Goal: Navigation & Orientation: Understand site structure

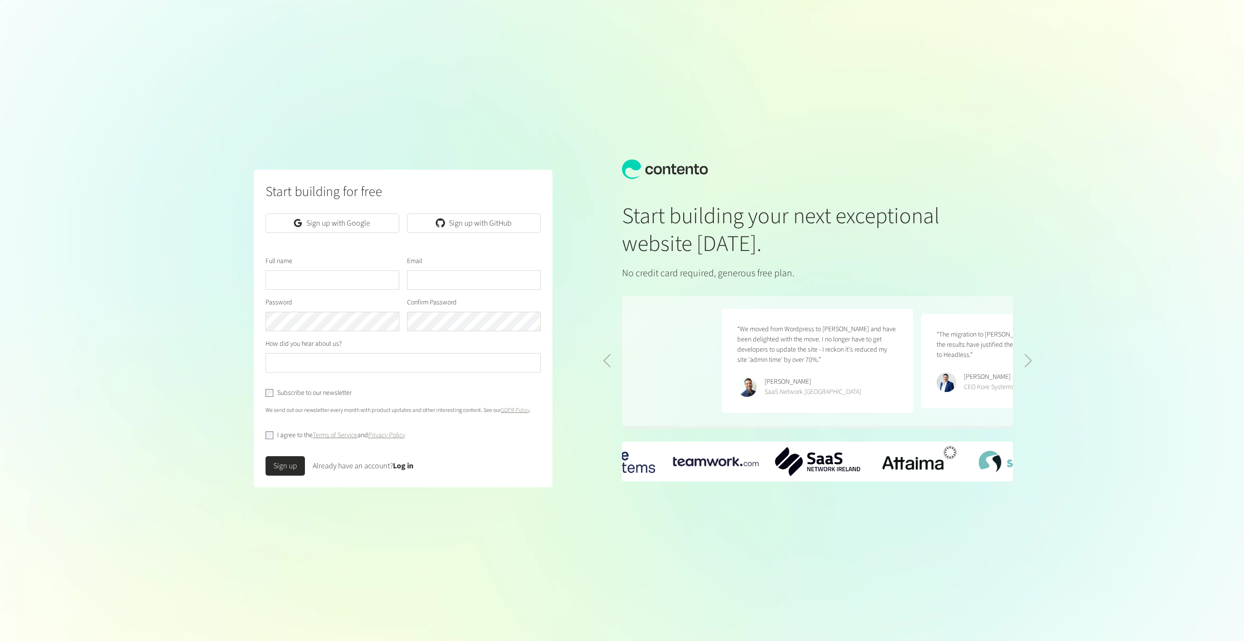
scroll to position [0, 399]
click at [292, 225] on div at bounding box center [298, 223] width 15 height 10
drag, startPoint x: 292, startPoint y: 225, endPoint x: 341, endPoint y: 498, distance: 277.2
click at [326, 473] on div "Start building for free Sign up with Google Sign up with GitHub Full name Email…" at bounding box center [403, 329] width 299 height 318
click at [303, 451] on div "Sign up Already have an account? Log in" at bounding box center [404, 461] width 276 height 27
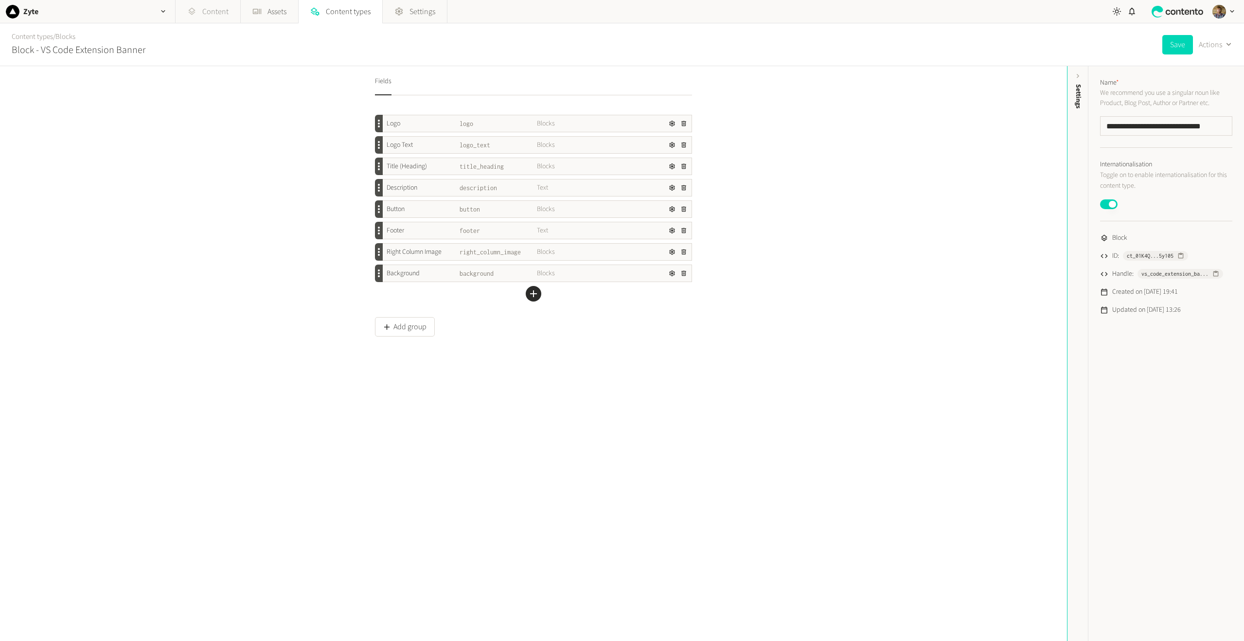
click at [226, 9] on link "Content" at bounding box center [208, 11] width 65 height 23
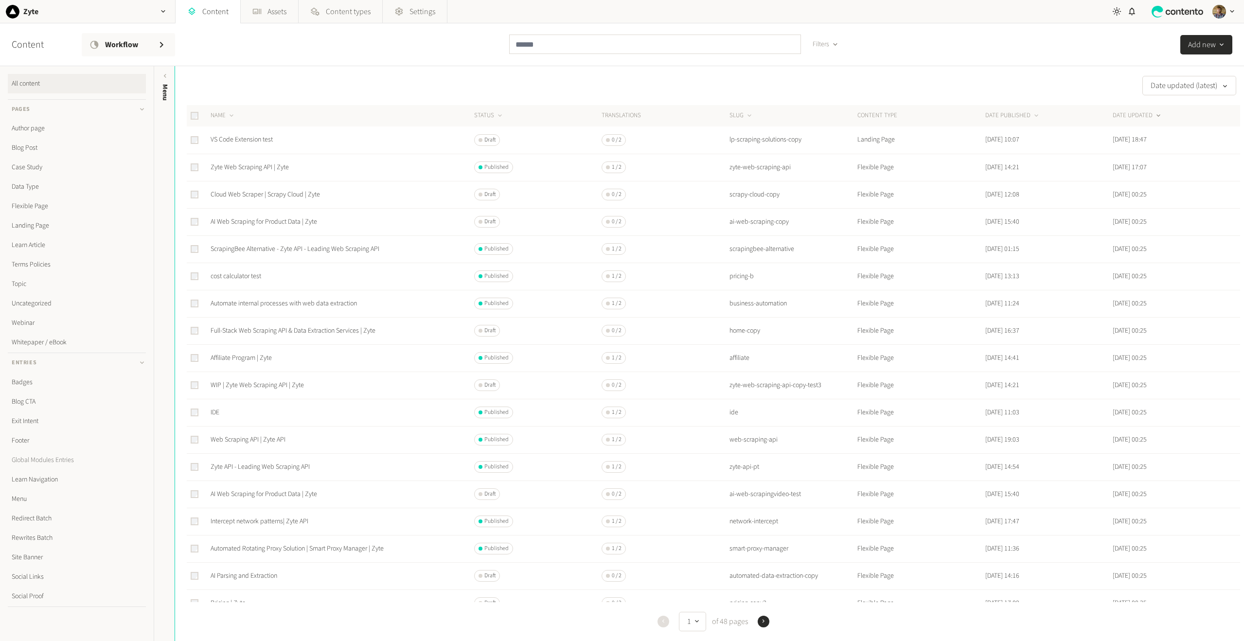
click at [73, 462] on link "Global Modules Entries" at bounding box center [77, 459] width 138 height 19
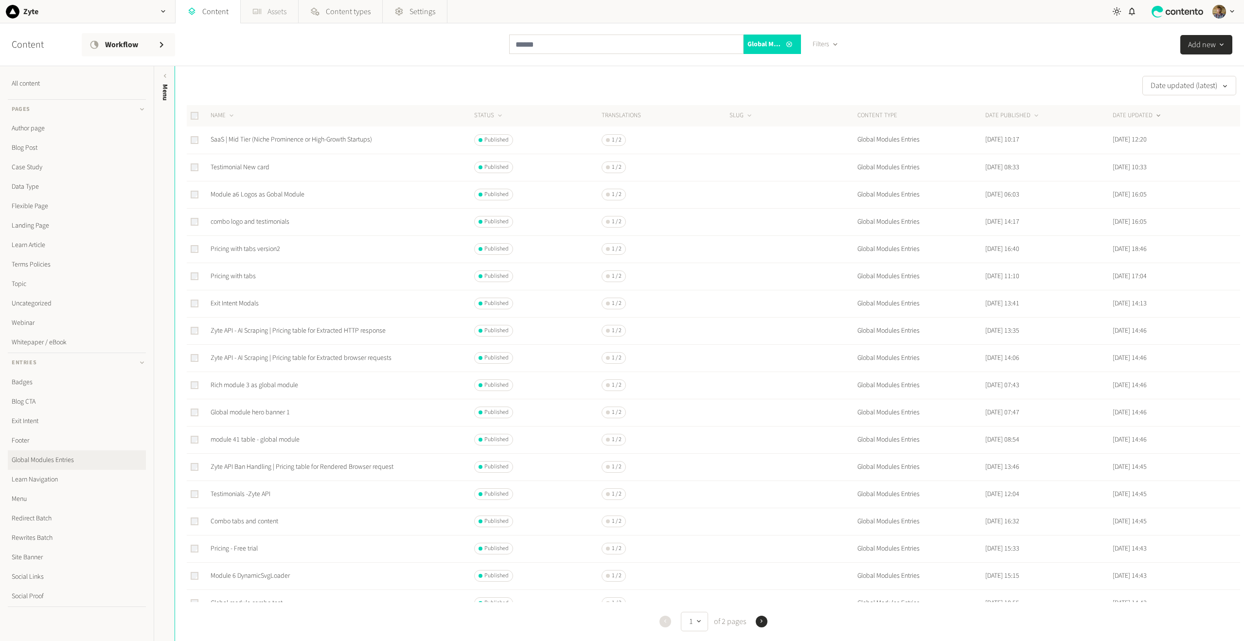
click at [274, 9] on link "Assets" at bounding box center [269, 11] width 57 height 23
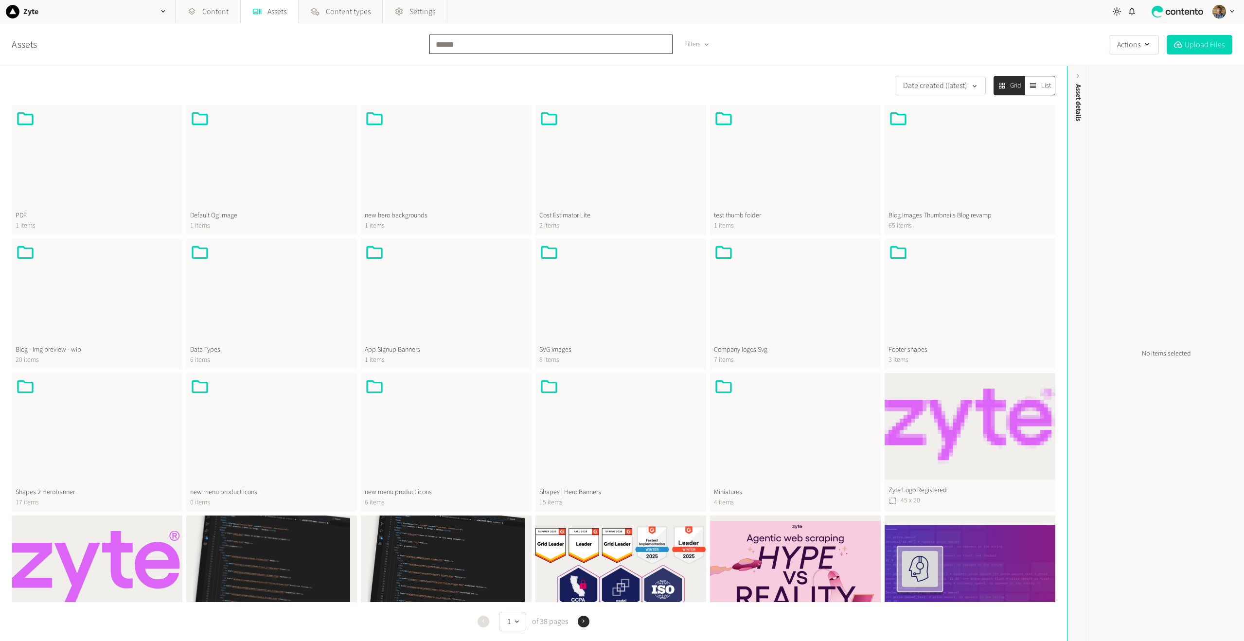
click at [509, 54] on input "text" at bounding box center [551, 44] width 243 height 19
type input "******"
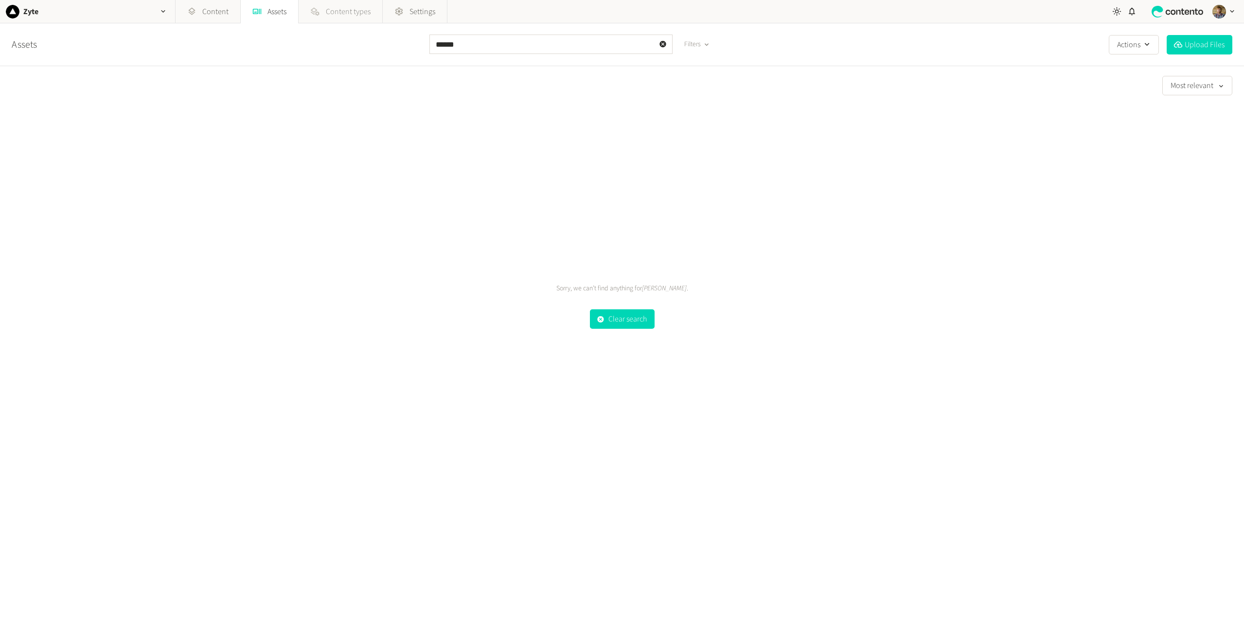
click at [356, 10] on span "Content types" at bounding box center [348, 12] width 45 height 12
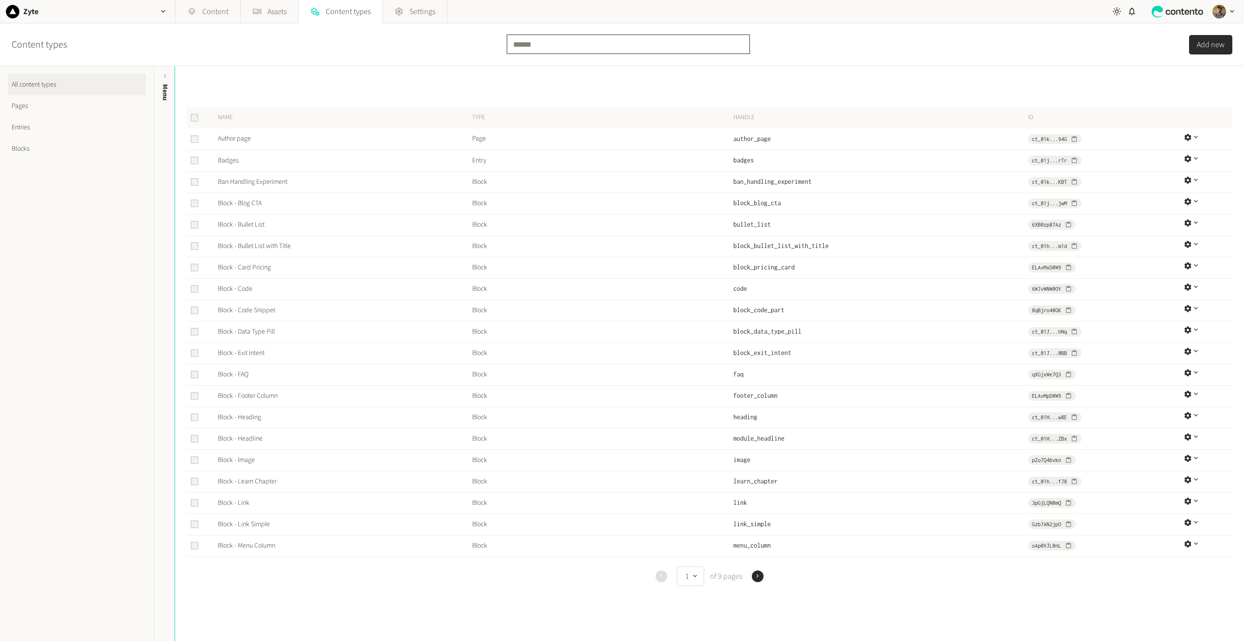
click at [543, 50] on input "text" at bounding box center [628, 44] width 243 height 19
type input "******"
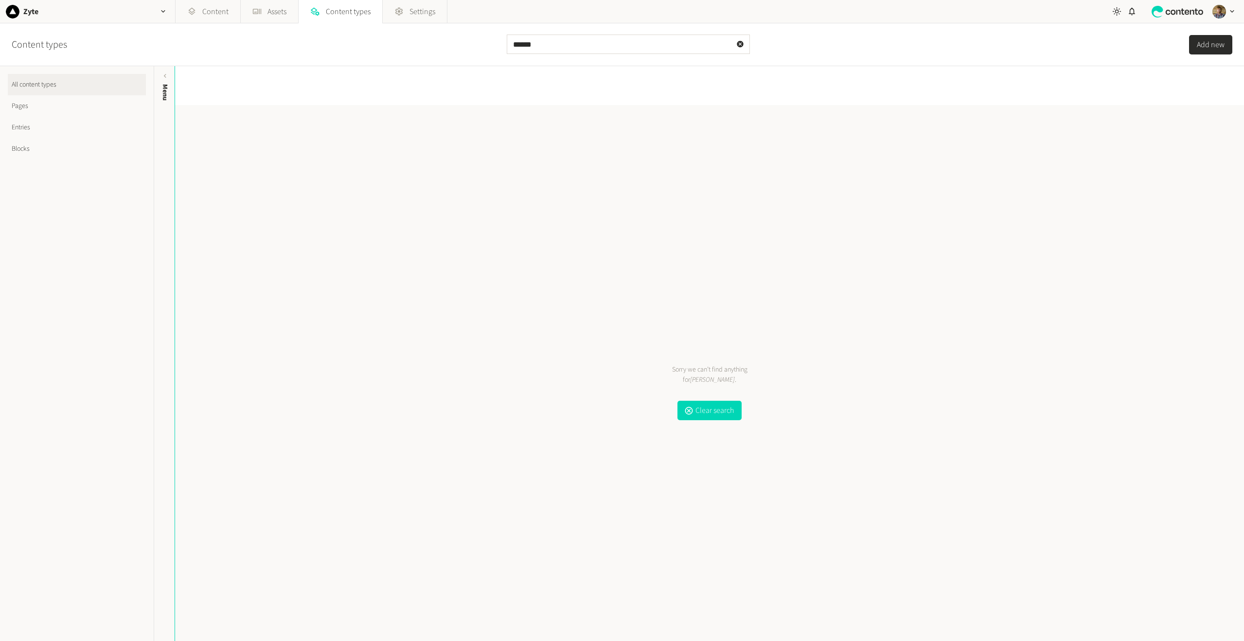
click at [28, 148] on link "Blocks" at bounding box center [77, 148] width 138 height 21
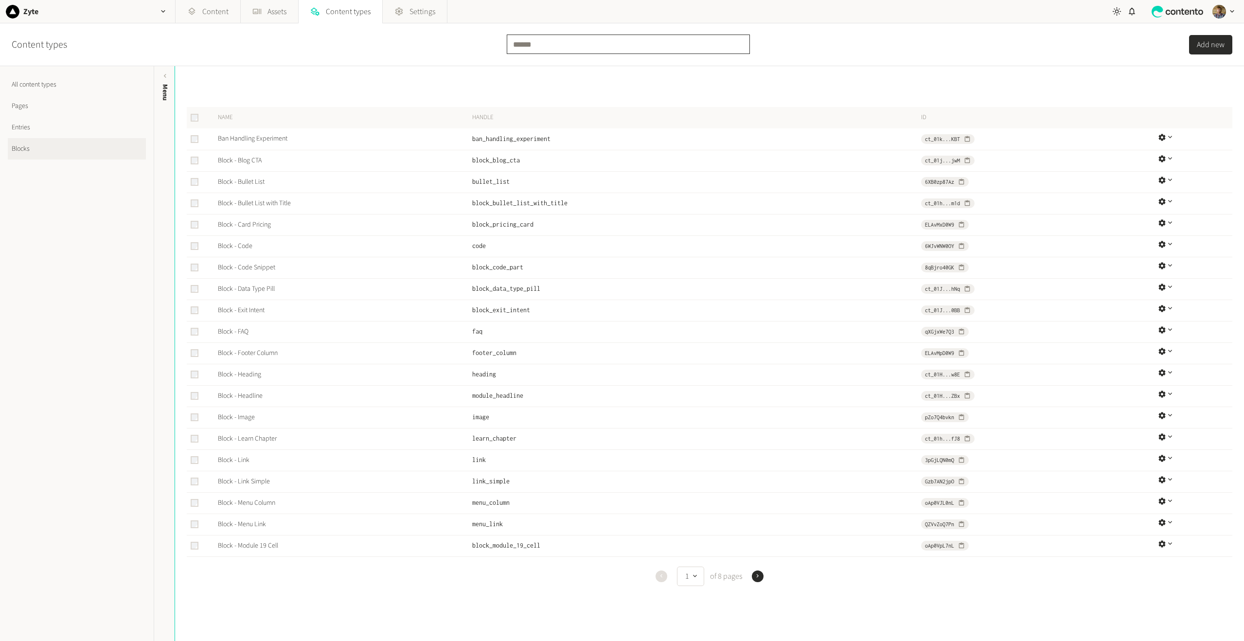
click at [588, 42] on input "text" at bounding box center [628, 44] width 243 height 19
type input "****"
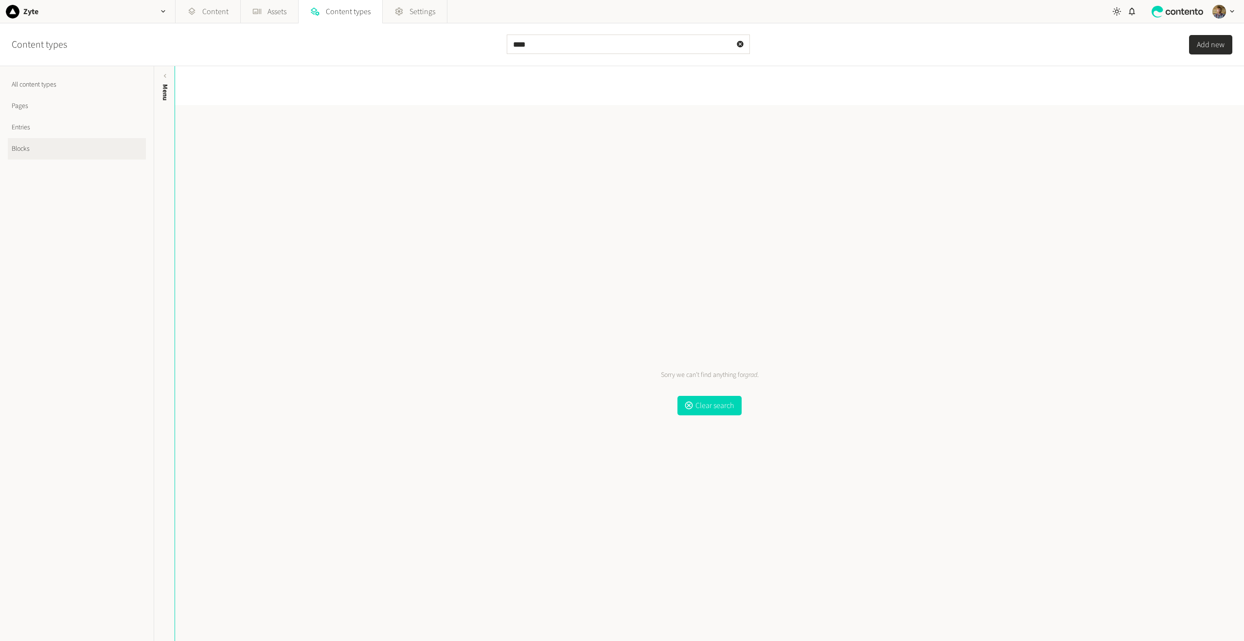
click at [51, 129] on link "Entries" at bounding box center [77, 127] width 138 height 21
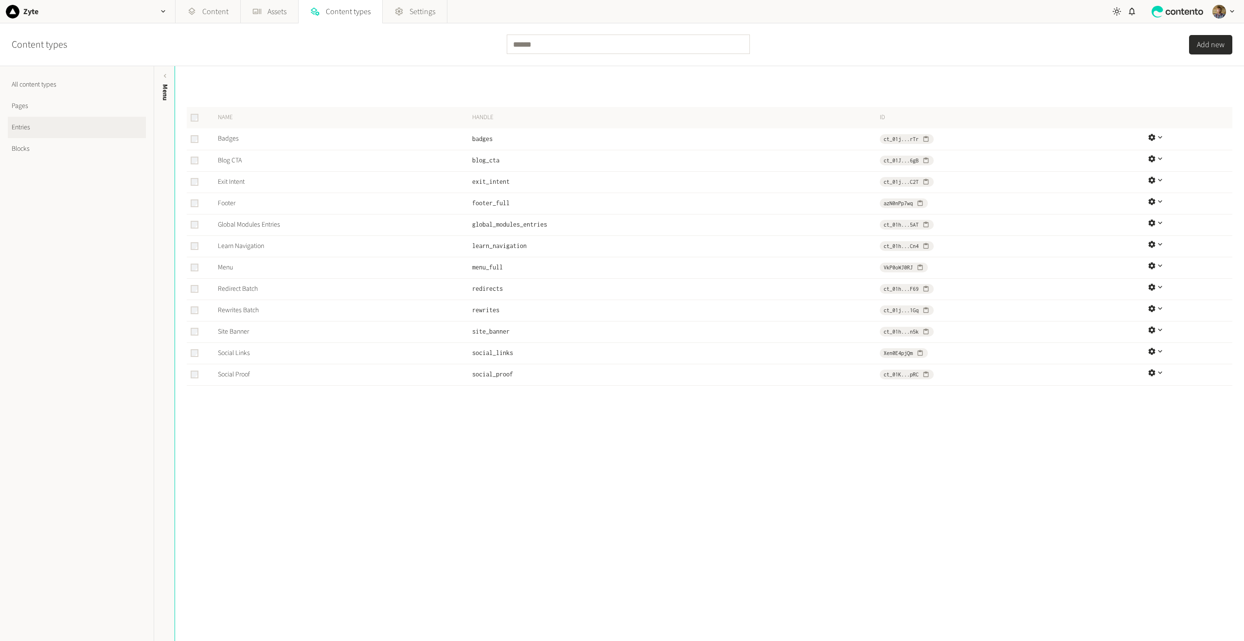
click at [34, 108] on link "Pages" at bounding box center [77, 105] width 138 height 21
